Goal: Task Accomplishment & Management: Manage account settings

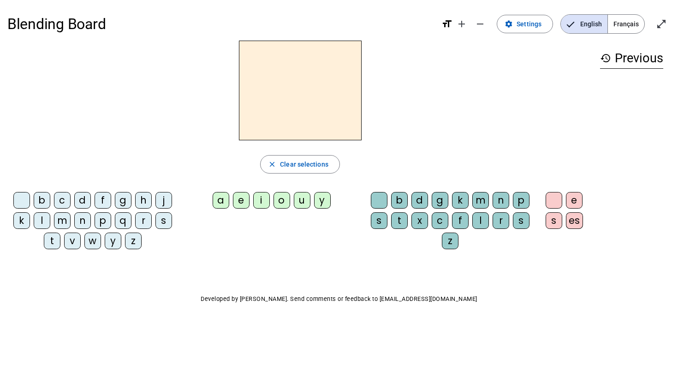
click at [620, 24] on span "Français" at bounding box center [626, 24] width 36 height 18
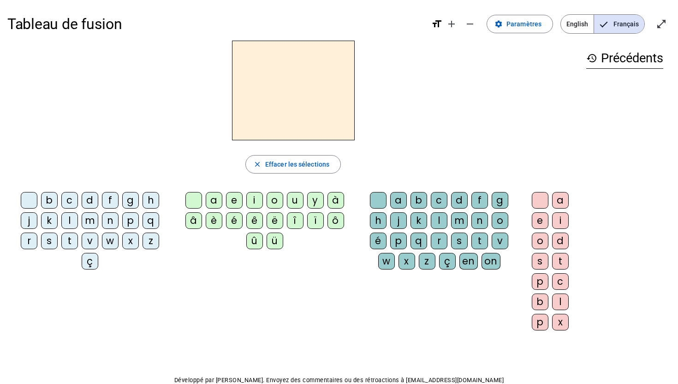
click at [74, 202] on div "c" at bounding box center [69, 200] width 17 height 17
click at [146, 205] on div "h" at bounding box center [150, 200] width 17 height 17
click at [272, 167] on span "Effacer les sélections" at bounding box center [297, 164] width 64 height 11
click at [459, 27] on span "Augmenter la taille de la police" at bounding box center [451, 24] width 22 height 22
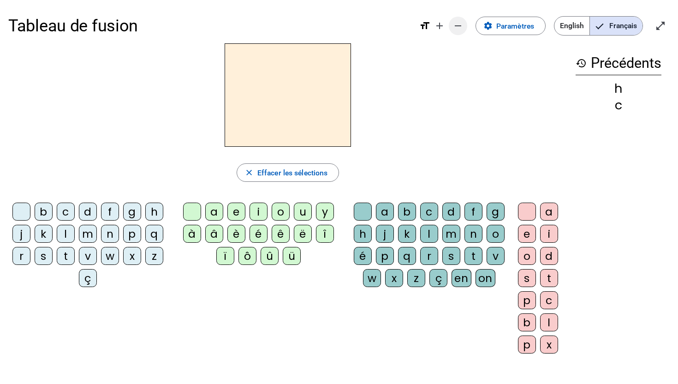
click at [461, 29] on mat-icon "remove" at bounding box center [457, 25] width 11 height 11
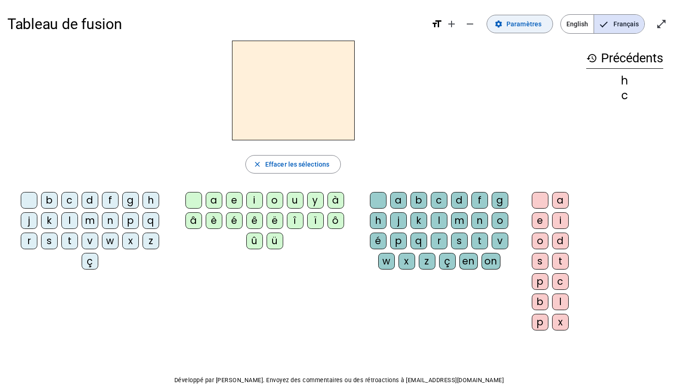
click at [531, 29] on span "Paramètres" at bounding box center [523, 23] width 35 height 11
click at [520, 31] on span at bounding box center [519, 24] width 65 height 22
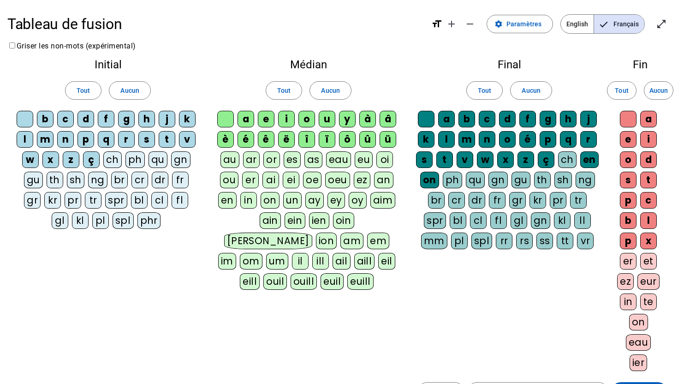
click at [110, 157] on div "ch" at bounding box center [112, 159] width 18 height 17
click at [161, 205] on div "cl" at bounding box center [159, 200] width 17 height 17
click at [162, 197] on div "cl" at bounding box center [159, 200] width 17 height 17
click at [165, 202] on div "cl" at bounding box center [159, 200] width 17 height 17
click at [140, 162] on div "ph" at bounding box center [134, 159] width 19 height 17
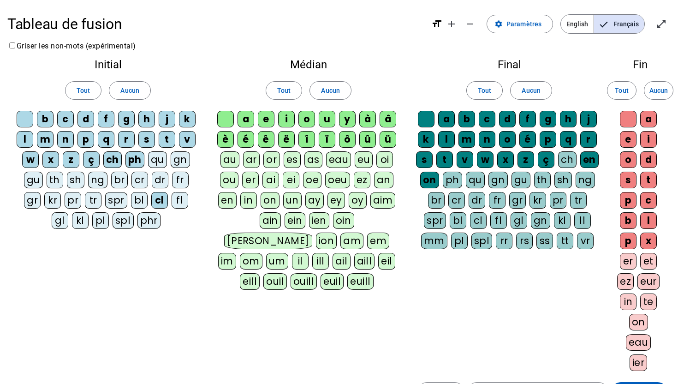
click at [478, 175] on div "qu" at bounding box center [475, 179] width 19 height 17
click at [629, 136] on div "e" at bounding box center [628, 139] width 17 height 17
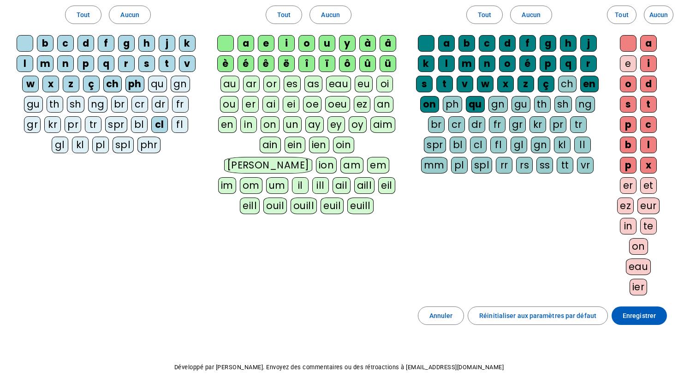
scroll to position [103, 0]
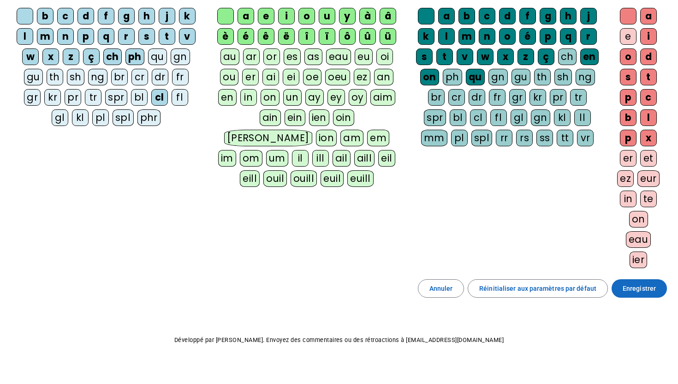
click at [640, 288] on span "Enregistrer" at bounding box center [638, 288] width 33 height 11
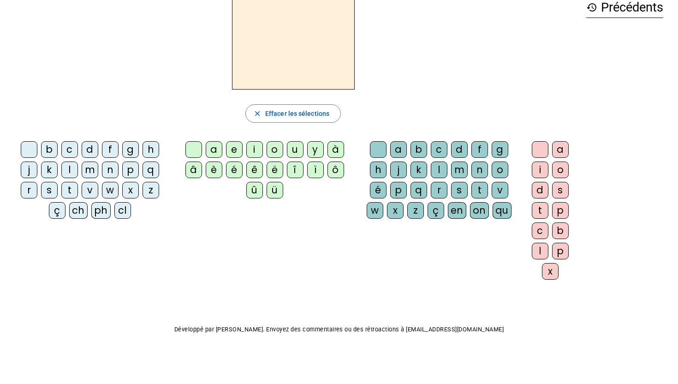
scroll to position [40, 0]
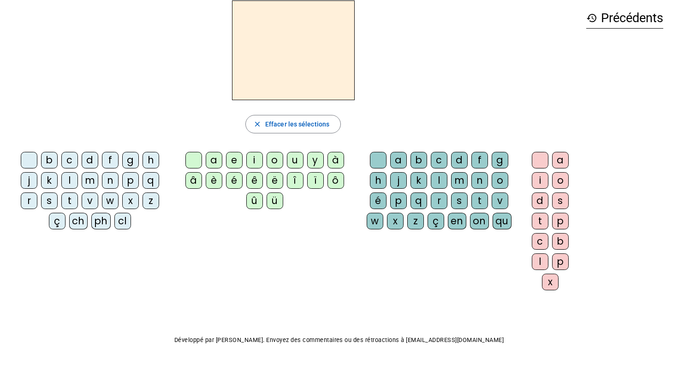
click at [100, 222] on div "ph" at bounding box center [100, 221] width 19 height 17
click at [276, 159] on div "o" at bounding box center [274, 160] width 17 height 17
click at [503, 219] on div "qu" at bounding box center [501, 221] width 19 height 17
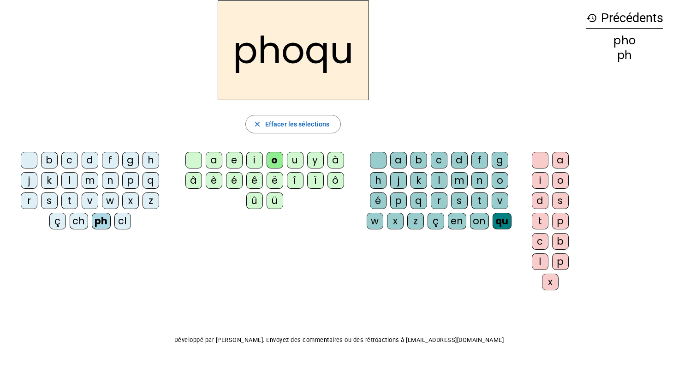
click at [230, 162] on div "e" at bounding box center [234, 160] width 17 height 17
click at [275, 159] on div "o" at bounding box center [274, 160] width 17 height 17
click at [308, 125] on span "Effacer les sélections" at bounding box center [297, 123] width 64 height 11
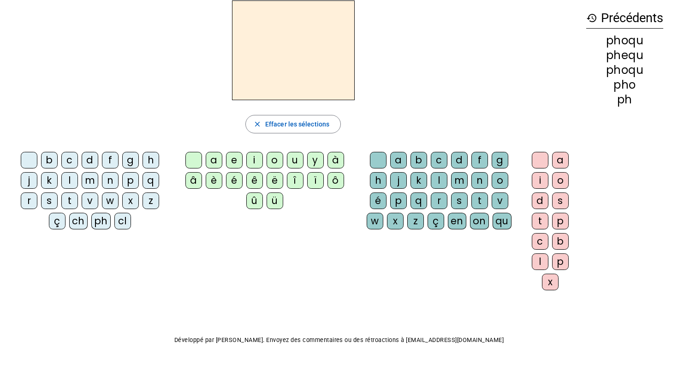
click at [95, 180] on div "m" at bounding box center [90, 180] width 17 height 17
click at [212, 162] on div "a" at bounding box center [214, 160] width 17 height 17
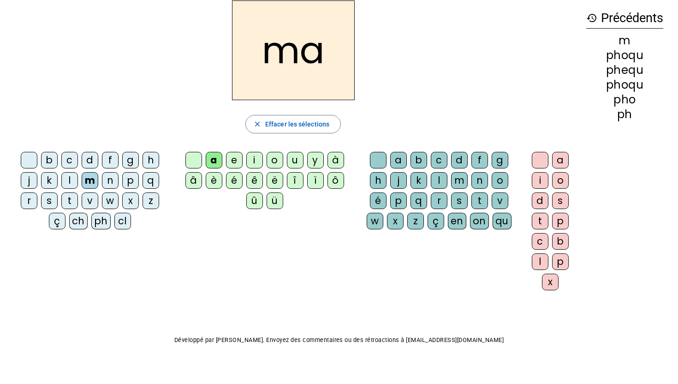
click at [433, 177] on div "l" at bounding box center [439, 180] width 17 height 17
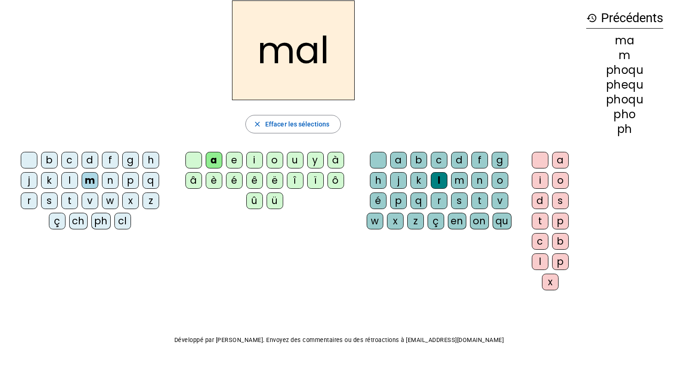
click at [258, 161] on div "i" at bounding box center [254, 160] width 17 height 17
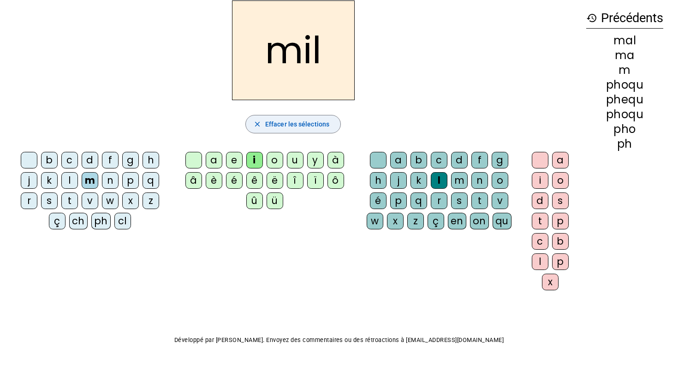
click at [290, 122] on span "Effacer les sélections" at bounding box center [297, 123] width 64 height 11
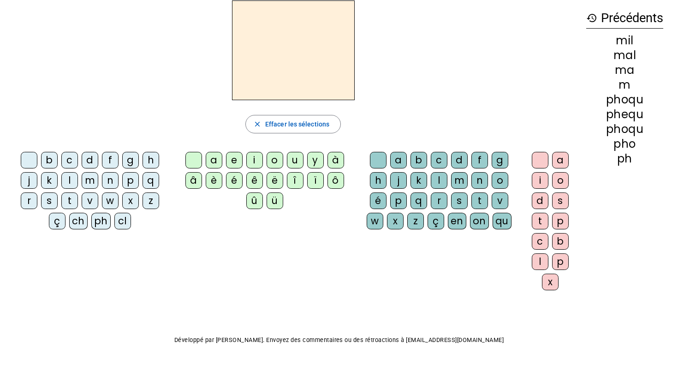
scroll to position [0, 0]
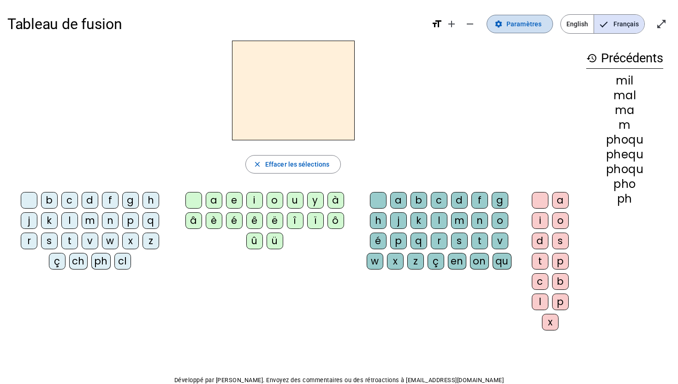
click at [535, 30] on span at bounding box center [519, 24] width 65 height 22
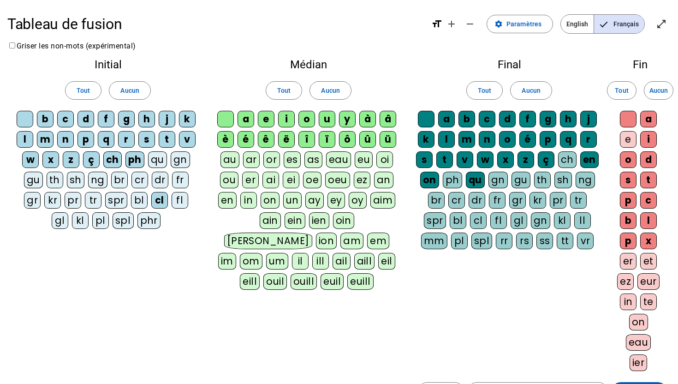
click at [633, 142] on div "e" at bounding box center [628, 139] width 17 height 17
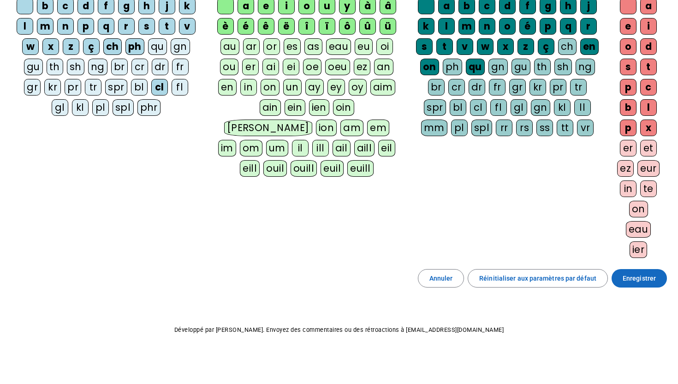
click at [646, 280] on span "Enregistrer" at bounding box center [638, 277] width 33 height 11
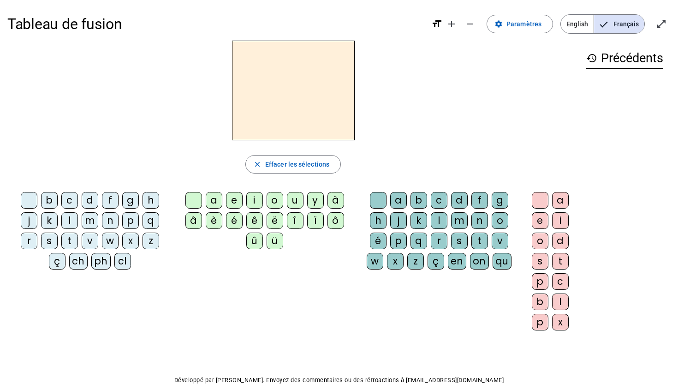
click at [106, 262] on div "ph" at bounding box center [100, 261] width 19 height 17
click at [275, 199] on div "o" at bounding box center [274, 200] width 17 height 17
click at [498, 260] on div "qu" at bounding box center [501, 261] width 19 height 17
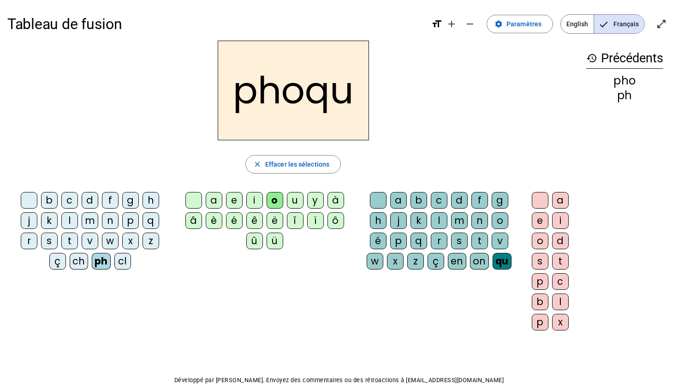
click at [543, 221] on div "e" at bounding box center [540, 220] width 17 height 17
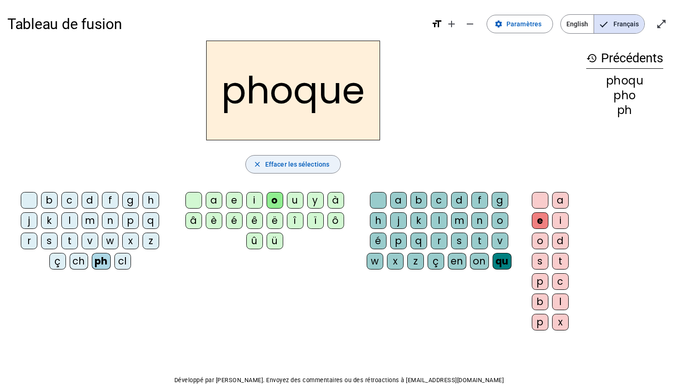
click at [321, 161] on span "Effacer les sélections" at bounding box center [297, 164] width 64 height 11
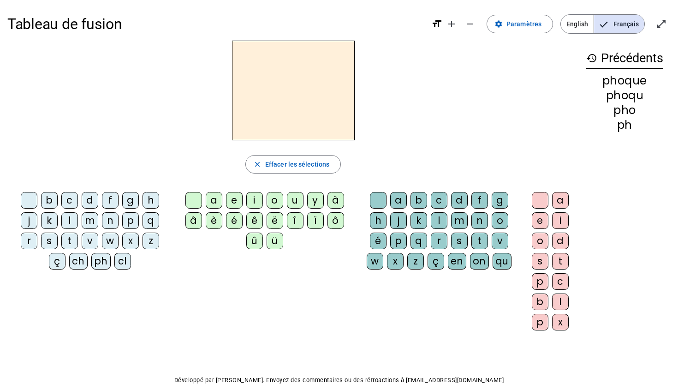
click at [33, 244] on div "r" at bounding box center [29, 240] width 17 height 17
click at [230, 204] on div "e" at bounding box center [234, 200] width 17 height 17
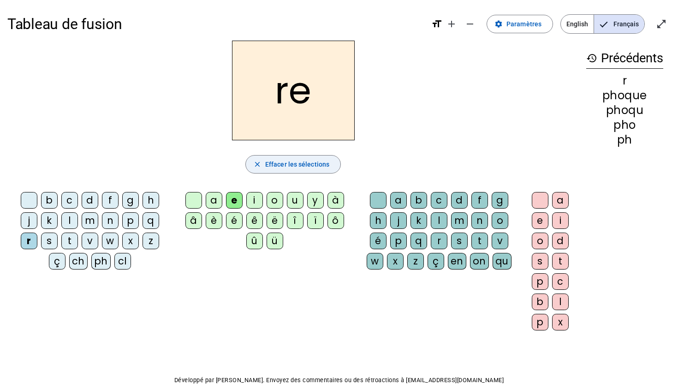
click at [324, 170] on span "button" at bounding box center [293, 164] width 95 height 22
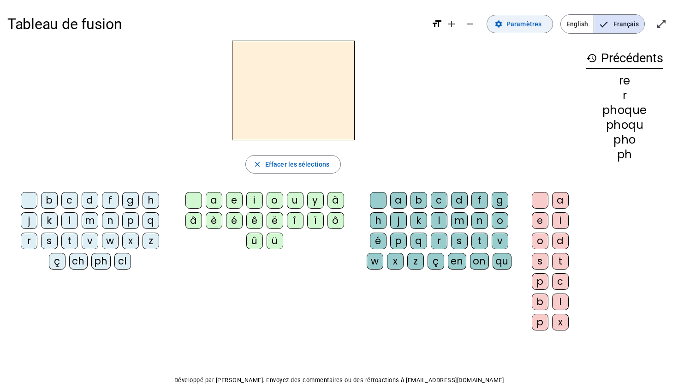
click at [508, 23] on span at bounding box center [519, 24] width 65 height 22
click at [512, 30] on span at bounding box center [519, 24] width 65 height 22
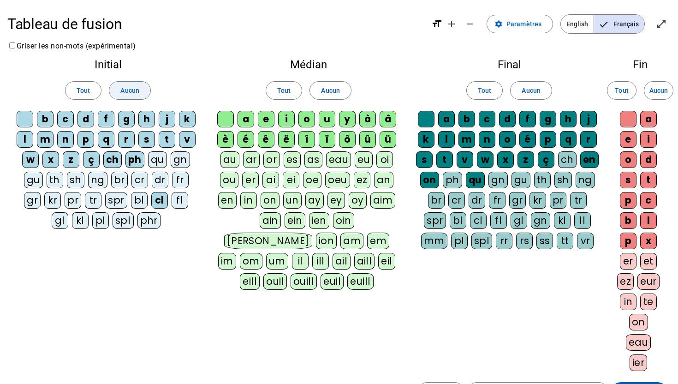
click at [127, 92] on span "Aucun" at bounding box center [129, 90] width 18 height 11
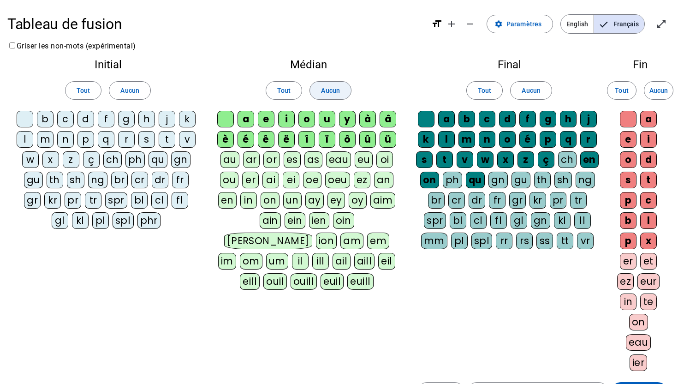
click at [340, 88] on span at bounding box center [330, 90] width 41 height 22
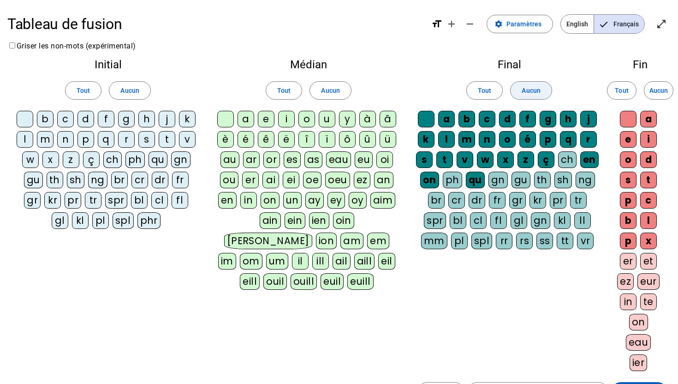
click at [531, 94] on span "Aucun" at bounding box center [530, 90] width 18 height 11
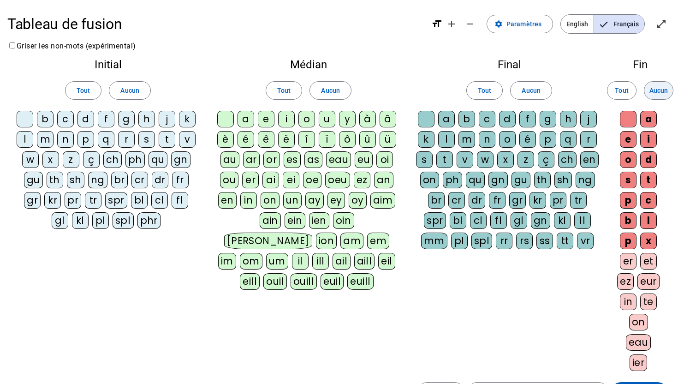
click at [652, 94] on span "Aucun" at bounding box center [658, 90] width 18 height 11
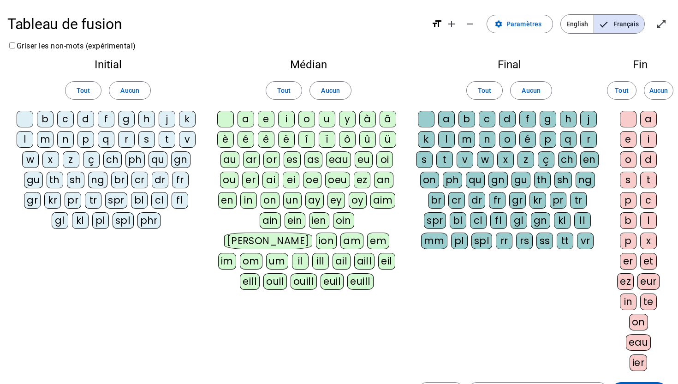
click at [143, 162] on div "ph" at bounding box center [134, 159] width 19 height 17
click at [308, 120] on div "o" at bounding box center [306, 119] width 17 height 17
click at [474, 182] on div "qu" at bounding box center [475, 179] width 19 height 17
click at [631, 143] on div "e" at bounding box center [628, 139] width 17 height 17
click at [51, 139] on div "m" at bounding box center [45, 139] width 17 height 17
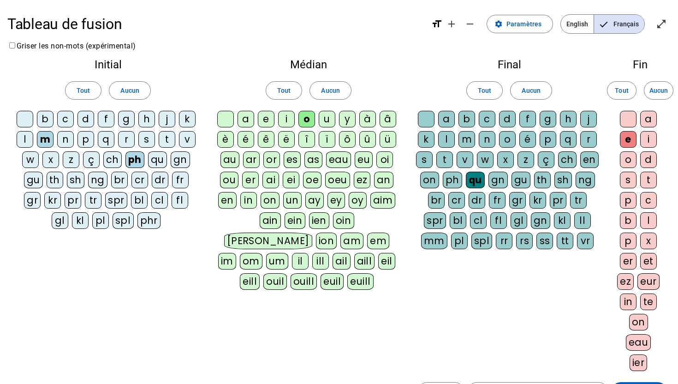
click at [243, 121] on div "a" at bounding box center [245, 119] width 17 height 17
click at [451, 142] on div "l" at bounding box center [446, 139] width 17 height 17
click at [331, 118] on div "u" at bounding box center [327, 119] width 17 height 17
click at [290, 121] on div "i" at bounding box center [286, 119] width 17 height 17
click at [114, 160] on div "ch" at bounding box center [112, 159] width 18 height 17
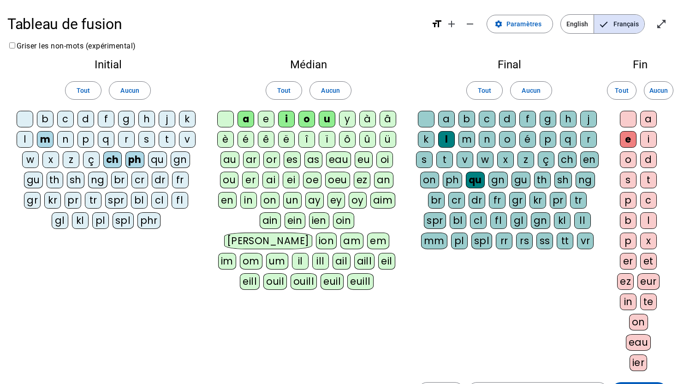
click at [443, 161] on div "t" at bounding box center [444, 159] width 17 height 17
click at [101, 219] on div "pl" at bounding box center [100, 220] width 17 height 17
click at [165, 198] on div "cl" at bounding box center [159, 200] width 17 height 17
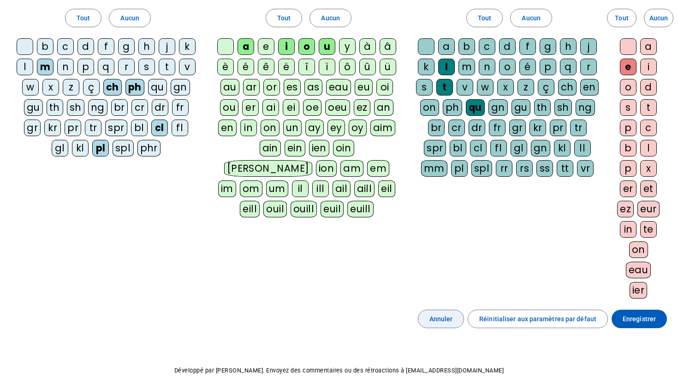
scroll to position [89, 0]
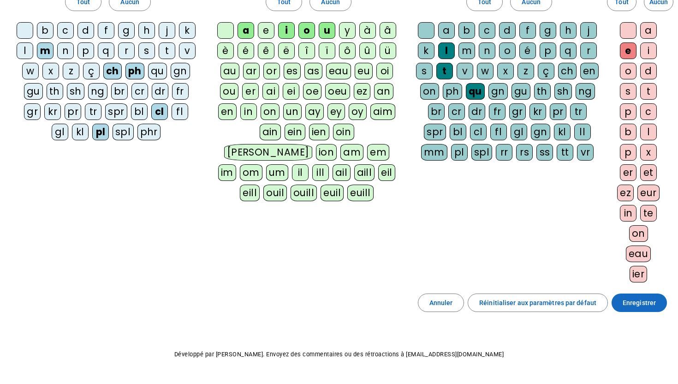
click at [632, 302] on span "Enregistrer" at bounding box center [638, 302] width 33 height 11
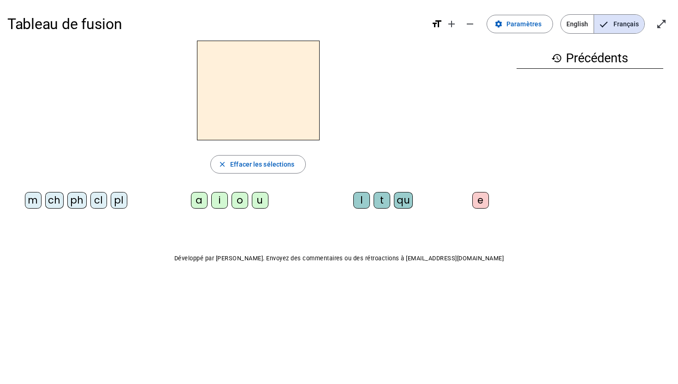
click at [61, 206] on div "ch" at bounding box center [54, 200] width 18 height 17
click at [201, 202] on div "a" at bounding box center [199, 200] width 17 height 17
click at [378, 207] on div "t" at bounding box center [381, 200] width 17 height 17
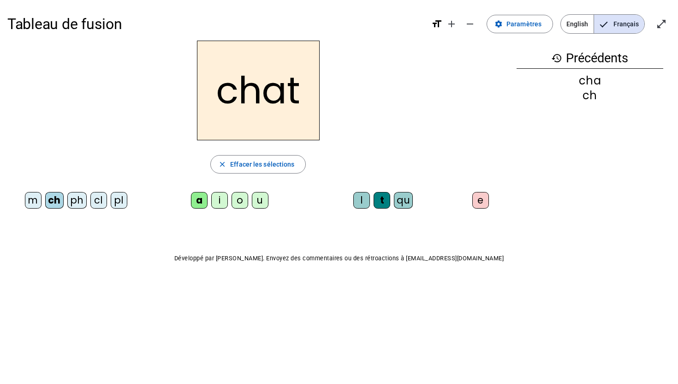
click at [120, 202] on div "pl" at bounding box center [119, 200] width 17 height 17
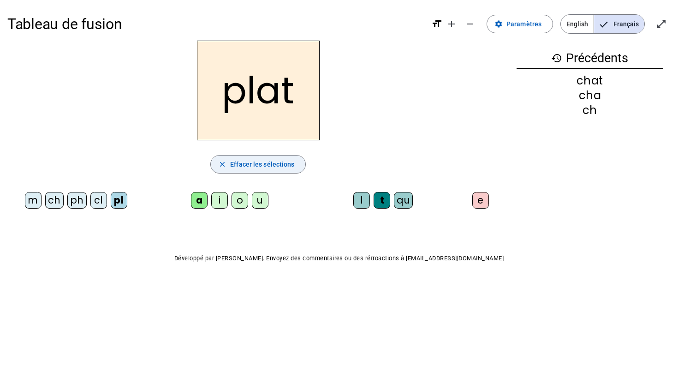
click at [256, 171] on span "button" at bounding box center [258, 164] width 95 height 22
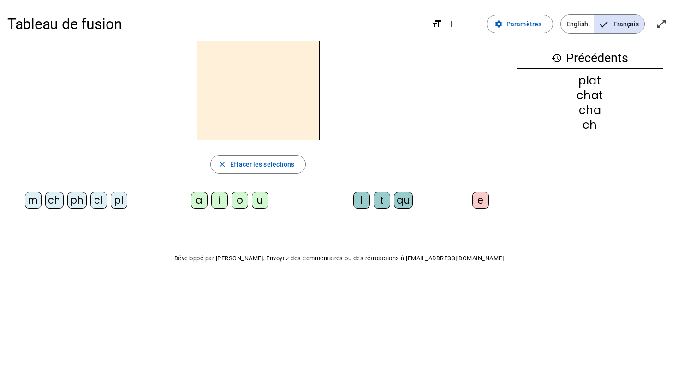
click at [69, 203] on div "ph" at bounding box center [76, 200] width 19 height 17
click at [235, 200] on div "o" at bounding box center [239, 200] width 17 height 17
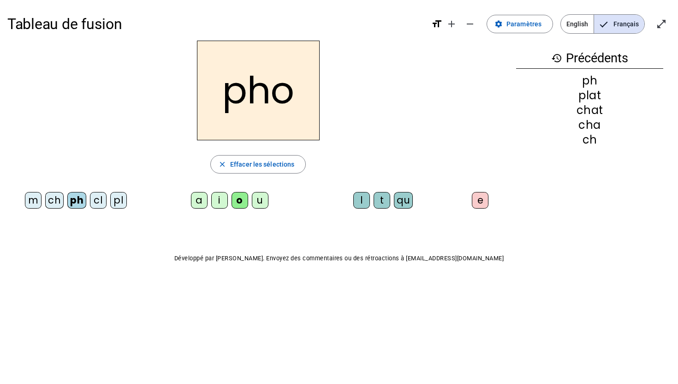
click at [405, 203] on div "qu" at bounding box center [403, 200] width 19 height 17
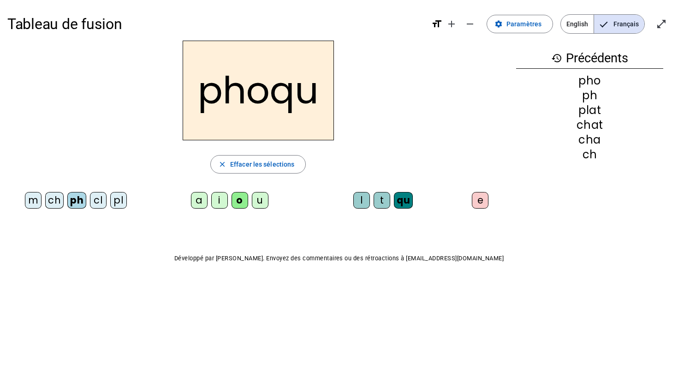
click at [482, 202] on div "e" at bounding box center [480, 200] width 17 height 17
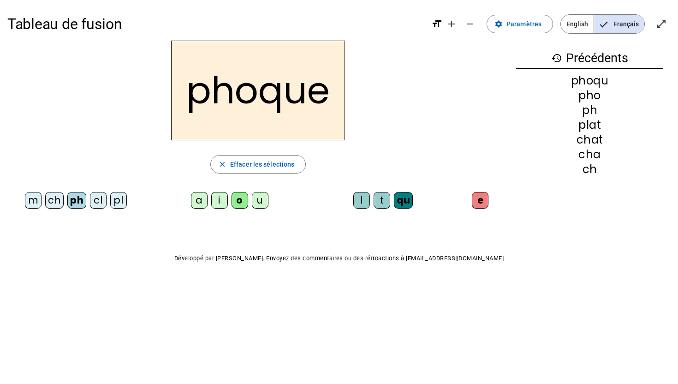
click at [61, 206] on div "ch" at bounding box center [54, 200] width 18 height 17
